Goal: Task Accomplishment & Management: Use online tool/utility

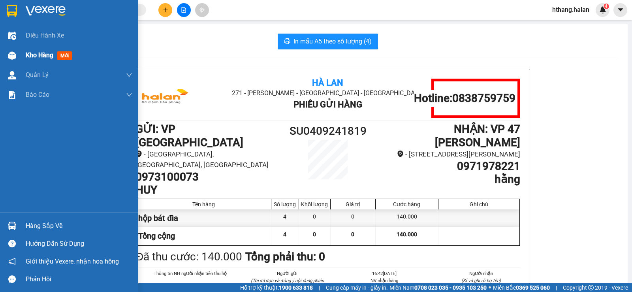
click at [56, 58] on div "Kho hàng mới" at bounding box center [50, 55] width 49 height 10
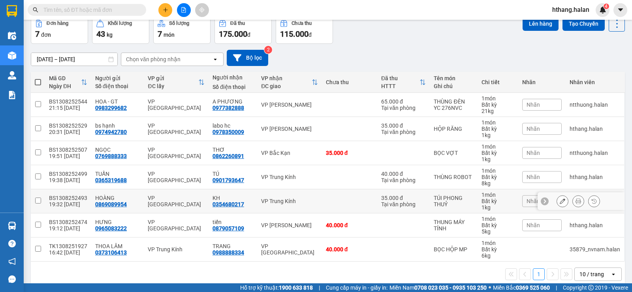
scroll to position [50, 0]
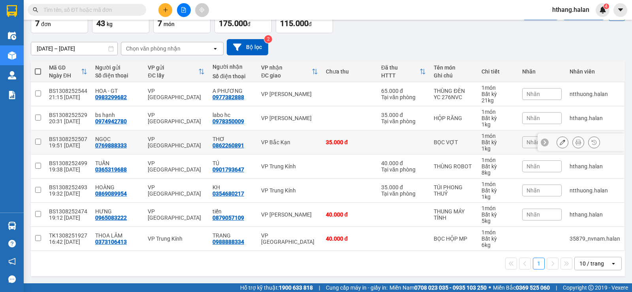
click at [257, 139] on td "VP Bắc Kạn" at bounding box center [289, 142] width 64 height 24
checkbox input "true"
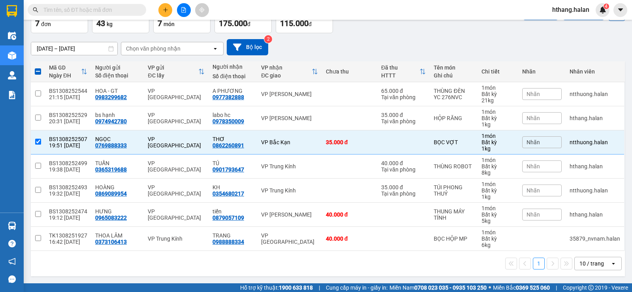
scroll to position [0, 0]
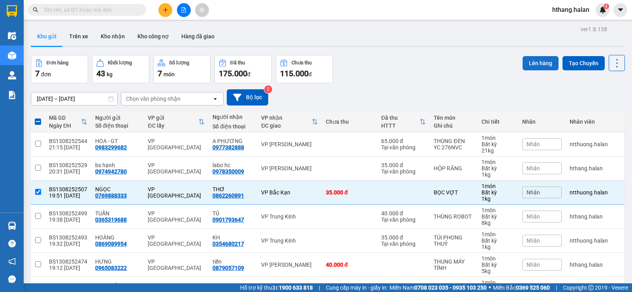
click at [537, 66] on button "Lên hàng" at bounding box center [541, 63] width 36 height 14
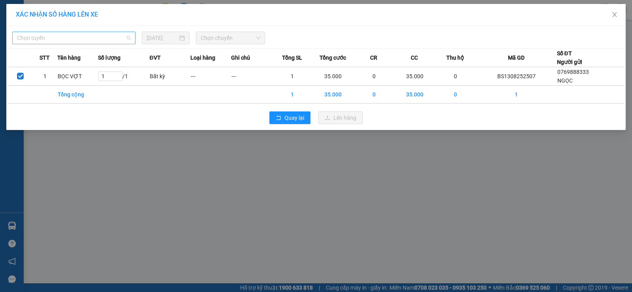
click at [58, 37] on span "Chọn tuyến" at bounding box center [74, 38] width 114 height 12
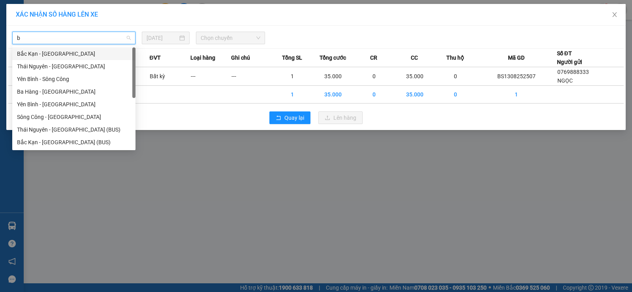
type input "bk"
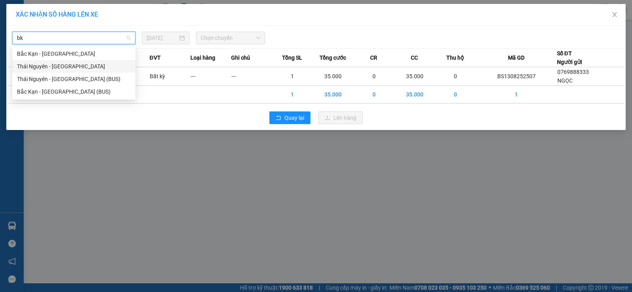
drag, startPoint x: 52, startPoint y: 67, endPoint x: 169, endPoint y: 63, distance: 117.4
click at [52, 67] on div "Thái Nguyên - Bắc Kạn" at bounding box center [74, 66] width 114 height 9
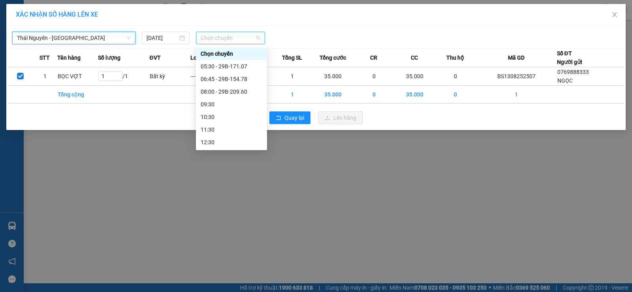
click at [223, 36] on span "Chọn chuyến" at bounding box center [231, 38] width 60 height 12
click at [233, 60] on div "05:30 - 29B-171.07" at bounding box center [231, 66] width 71 height 13
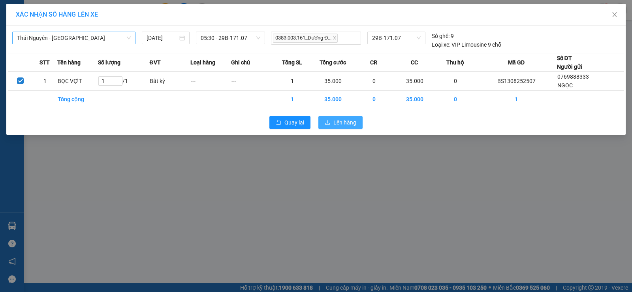
click at [344, 120] on span "Lên hàng" at bounding box center [344, 122] width 23 height 9
